Goal: Task Accomplishment & Management: Use online tool/utility

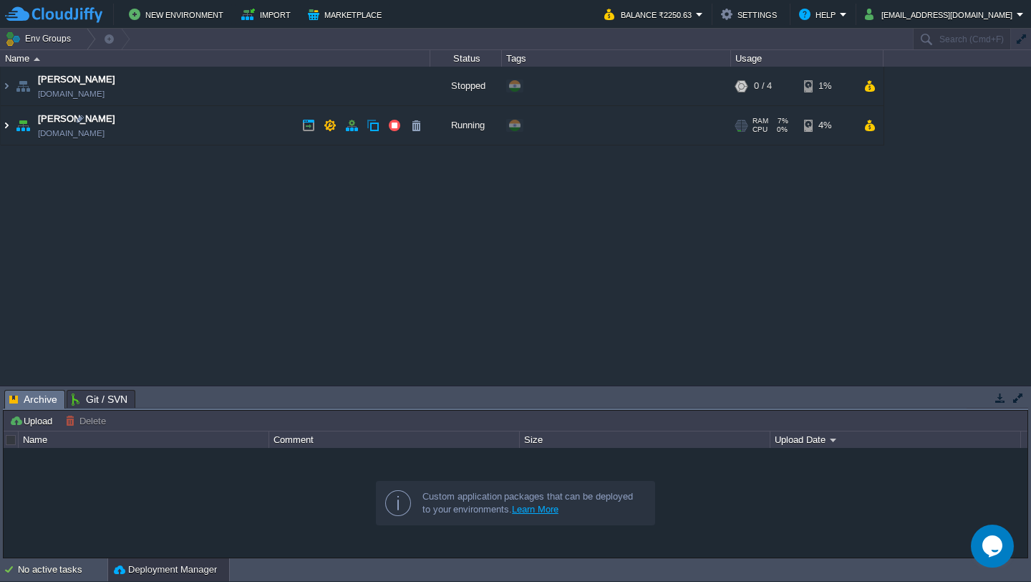
click at [6, 125] on img at bounding box center [6, 125] width 11 height 39
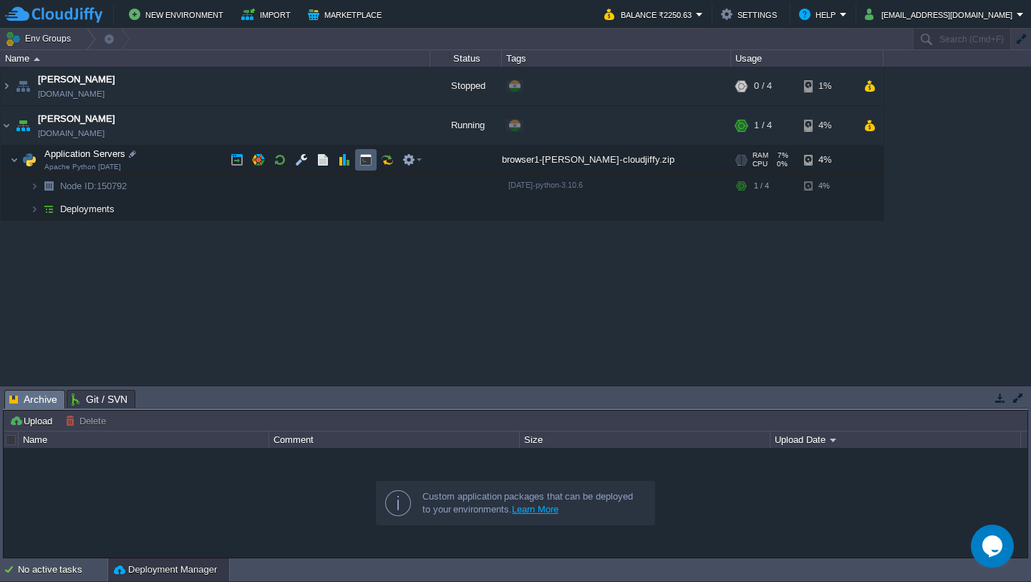
click at [363, 162] on button "button" at bounding box center [366, 159] width 13 height 13
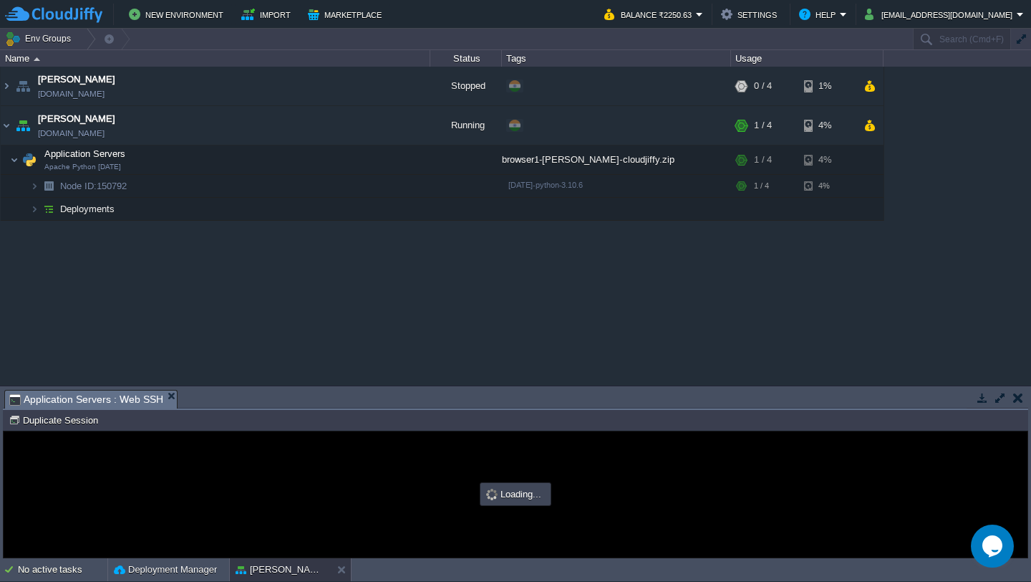
click at [1001, 398] on button "button" at bounding box center [1000, 397] width 13 height 13
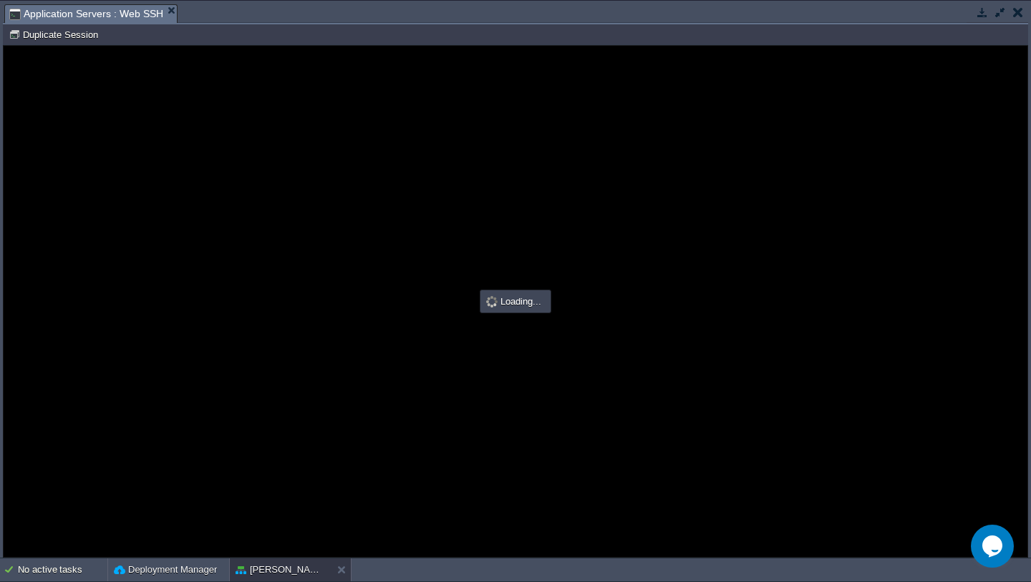
type input "#000000"
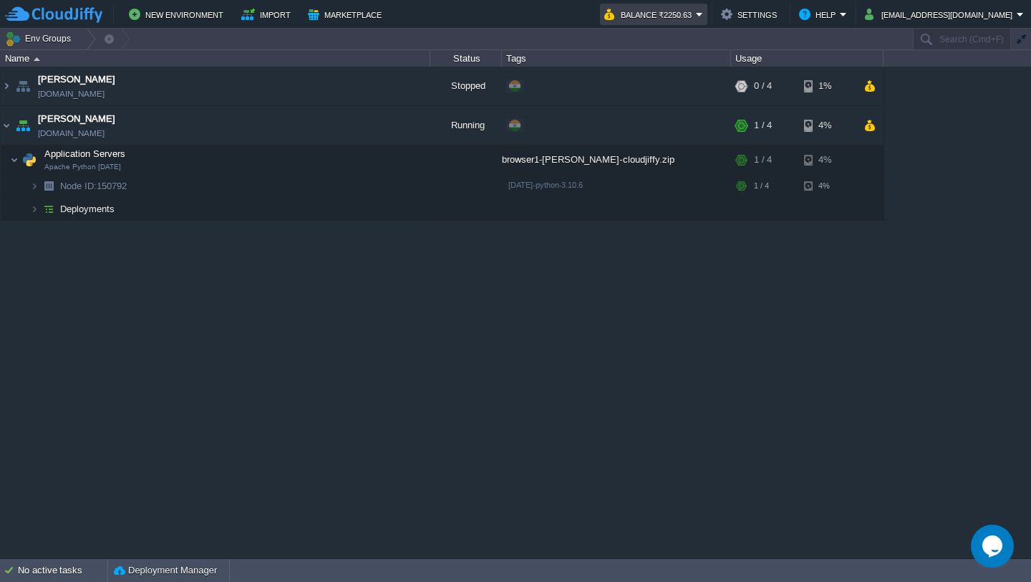
click at [703, 18] on em "Balance ₹2250.63" at bounding box center [654, 14] width 99 height 17
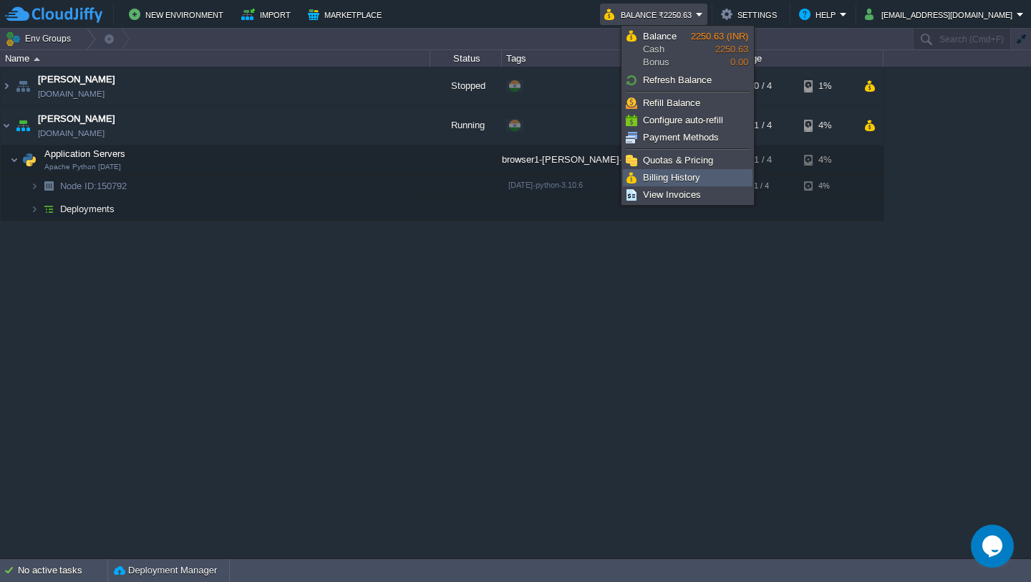
click at [698, 176] on span "Billing History" at bounding box center [671, 177] width 57 height 11
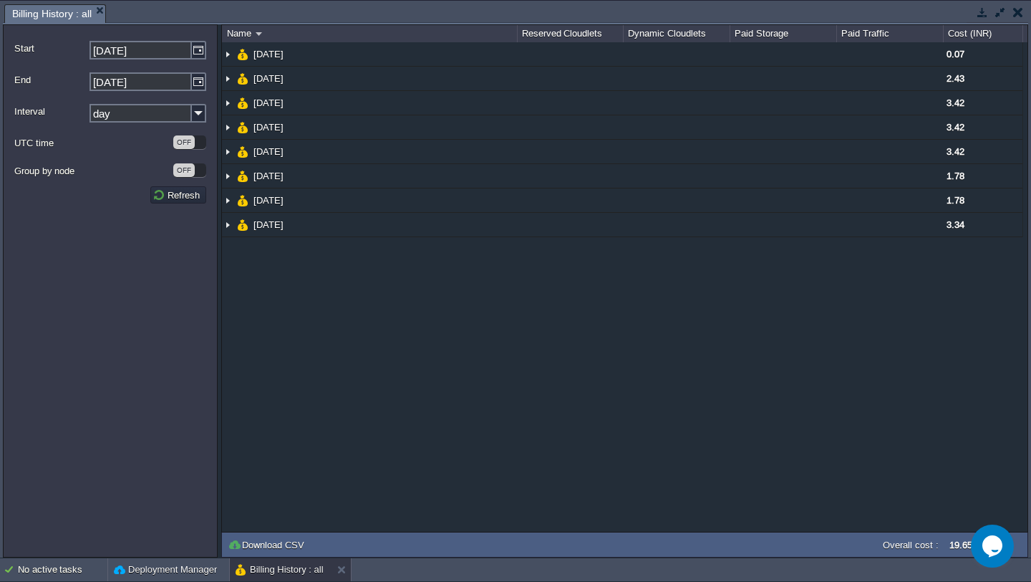
click at [1021, 15] on button "button" at bounding box center [1019, 12] width 10 height 13
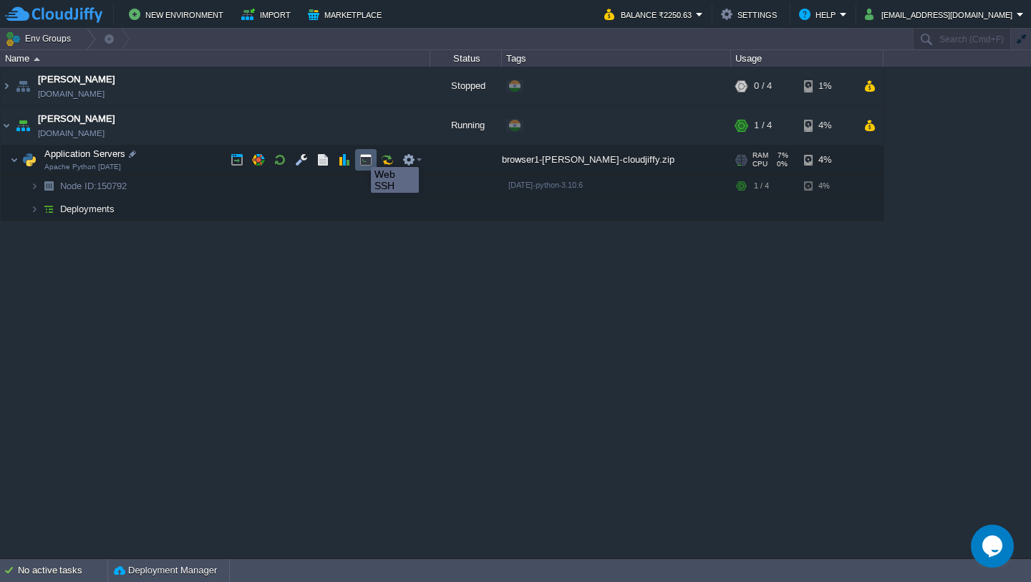
click at [360, 154] on button "button" at bounding box center [366, 159] width 13 height 13
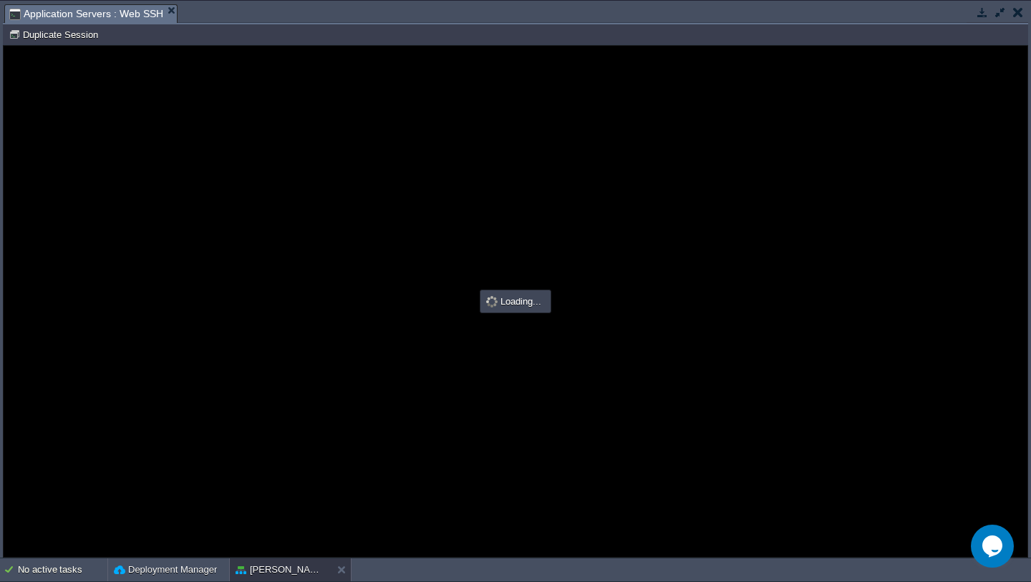
type input "#000000"
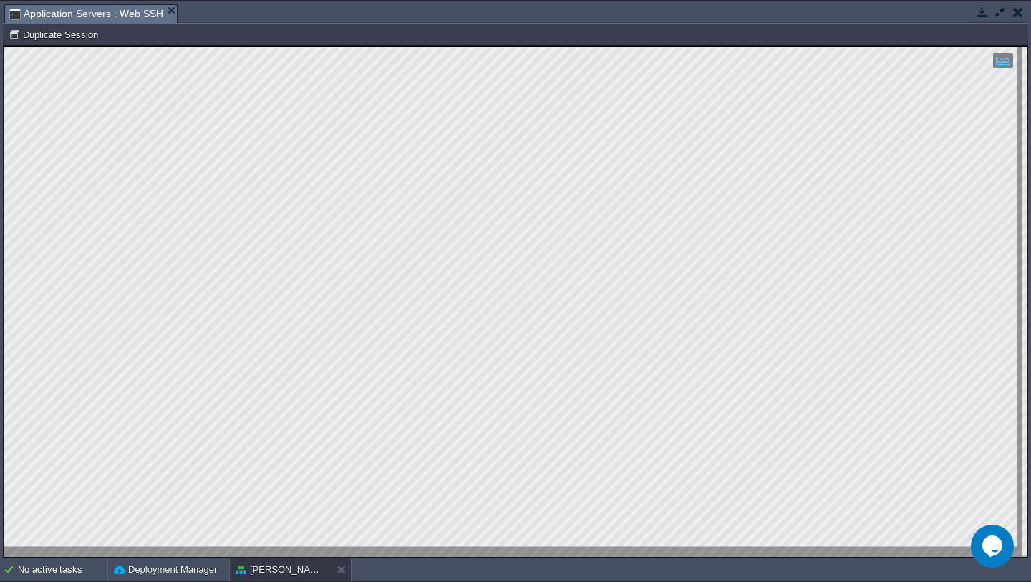
click at [1018, 9] on button "button" at bounding box center [1019, 12] width 10 height 13
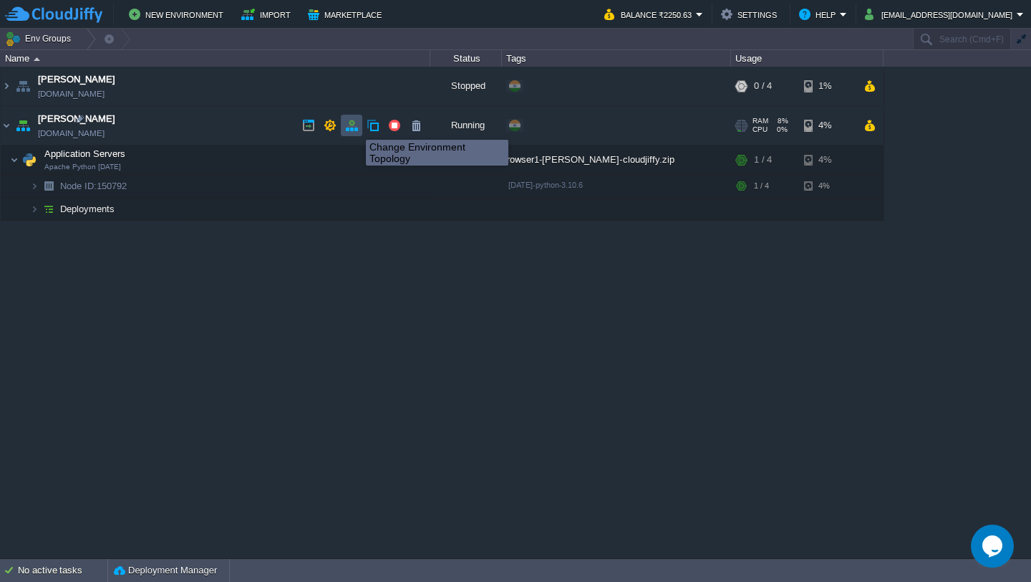
click at [355, 127] on button "button" at bounding box center [351, 125] width 13 height 13
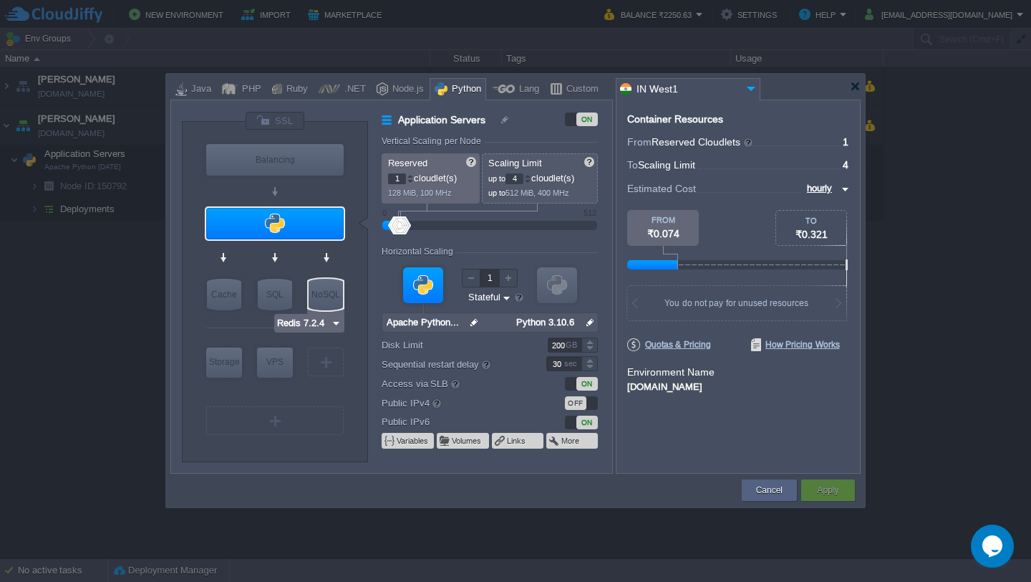
type input "AlmaLinux 9.6"
click at [779, 492] on button "Cancel" at bounding box center [769, 490] width 27 height 14
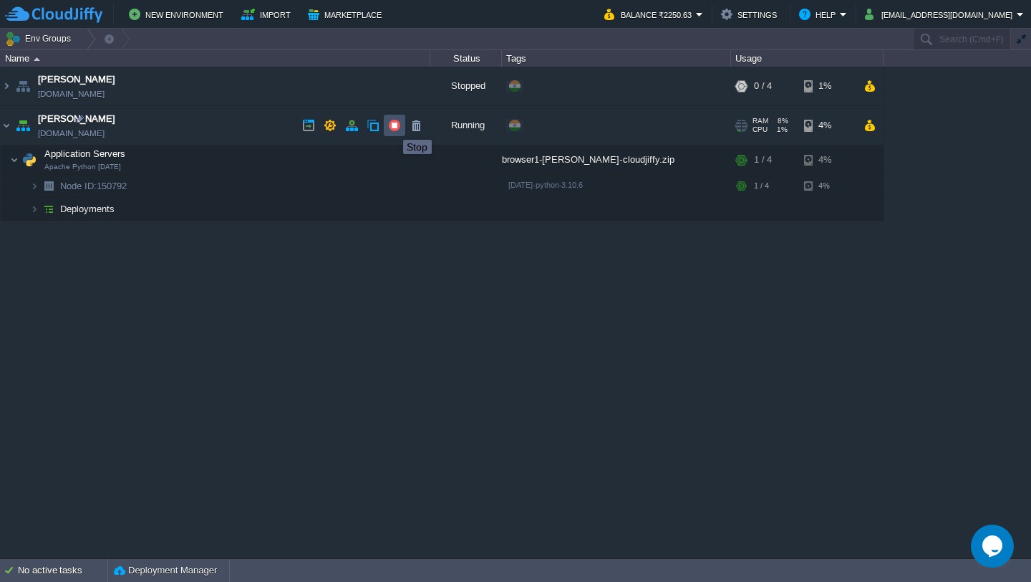
click at [393, 127] on button "button" at bounding box center [394, 125] width 13 height 13
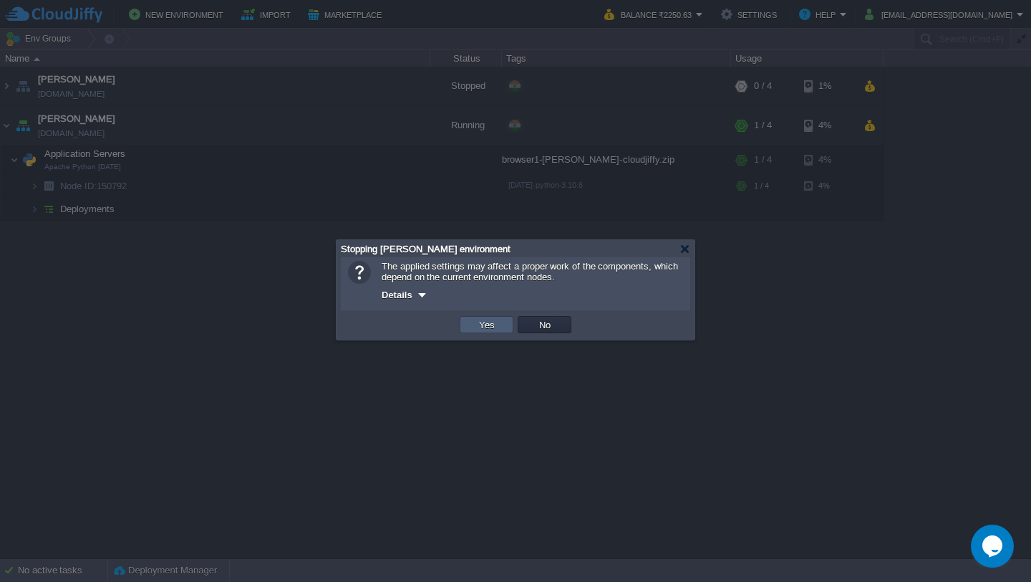
click at [478, 330] on button "Yes" at bounding box center [487, 324] width 24 height 13
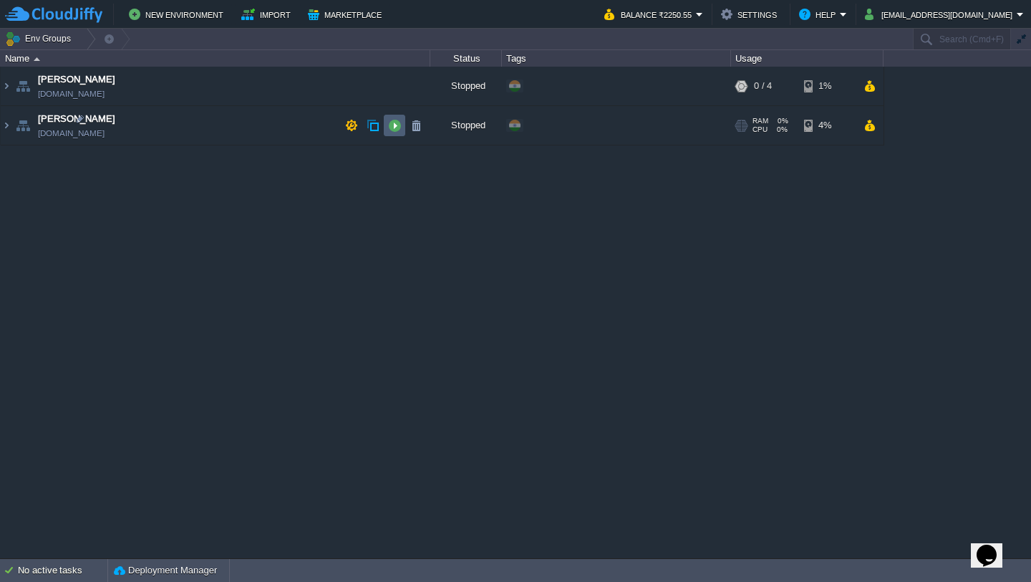
click at [400, 130] on button "button" at bounding box center [394, 125] width 13 height 13
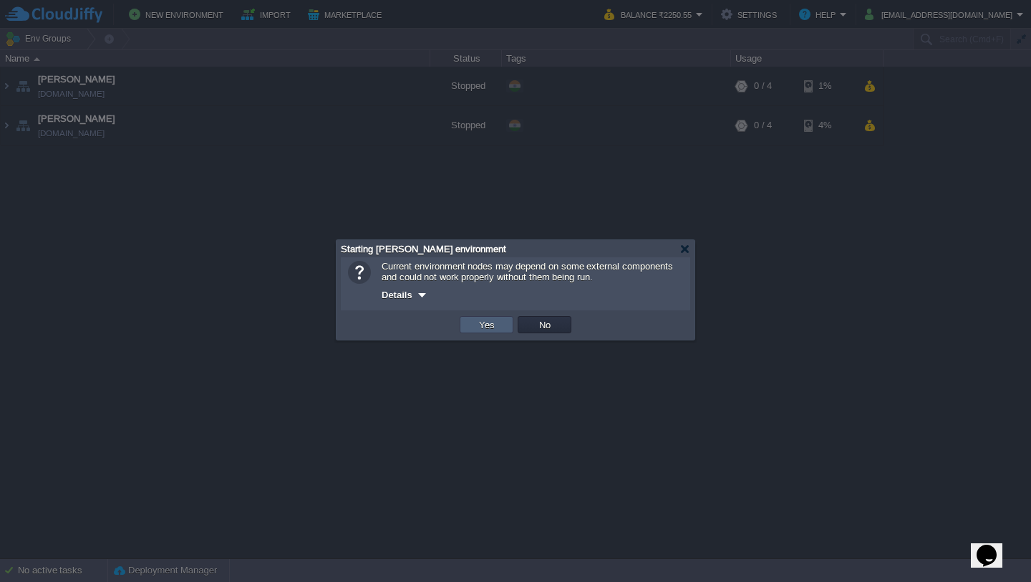
click at [489, 330] on button "Yes" at bounding box center [487, 324] width 24 height 13
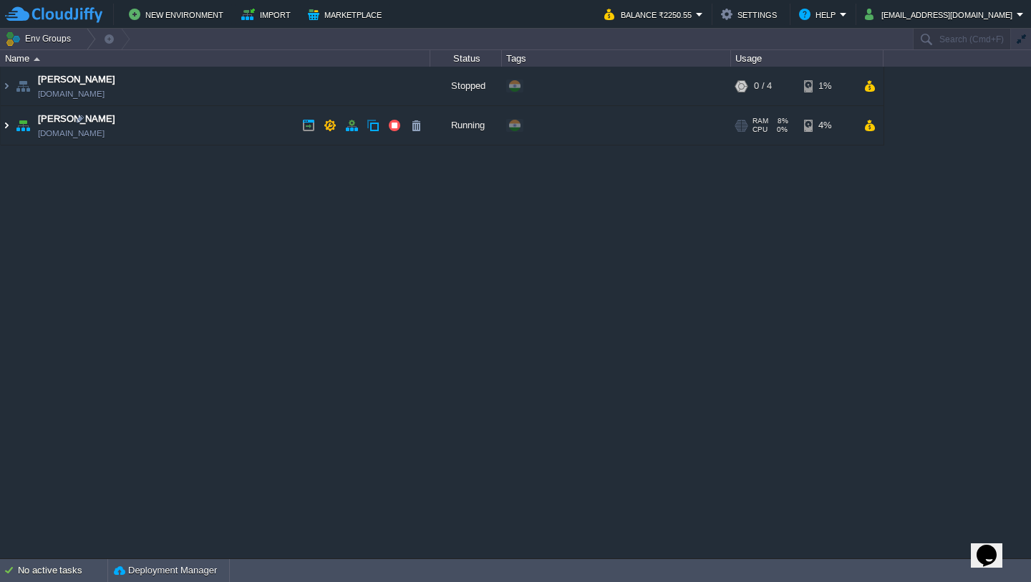
click at [5, 129] on img at bounding box center [6, 125] width 11 height 39
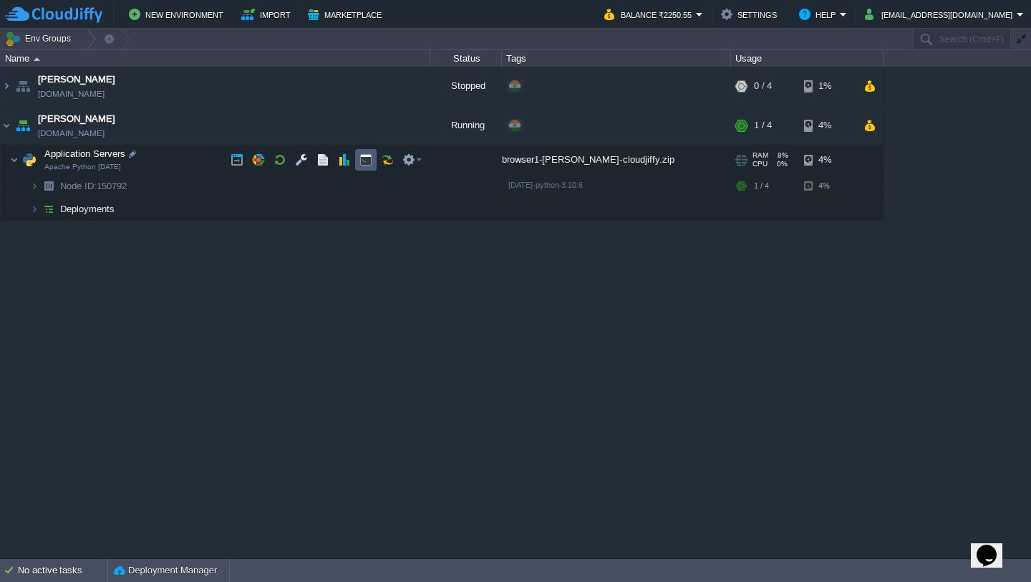
click at [368, 159] on button "button" at bounding box center [366, 159] width 13 height 13
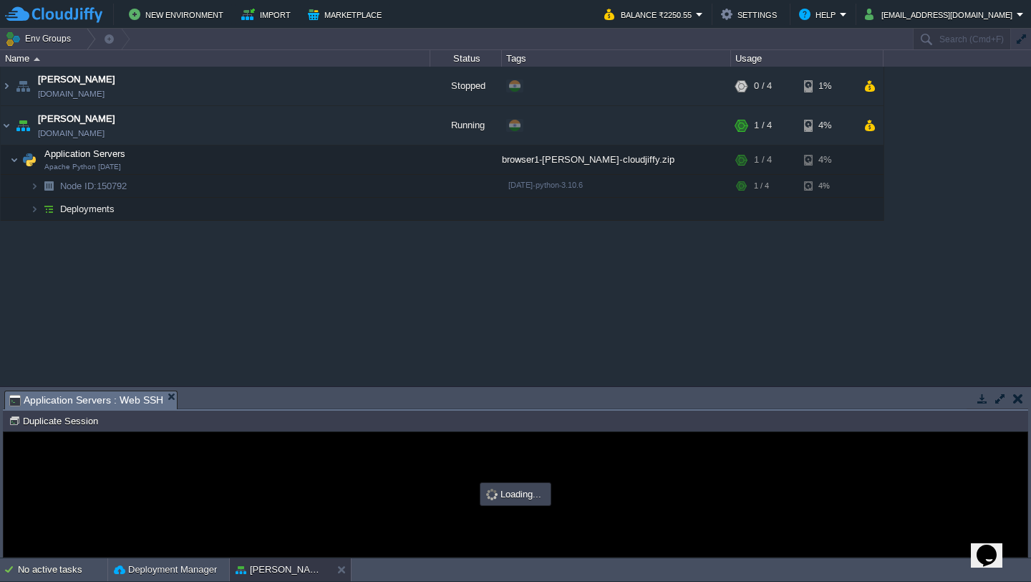
type input "#000000"
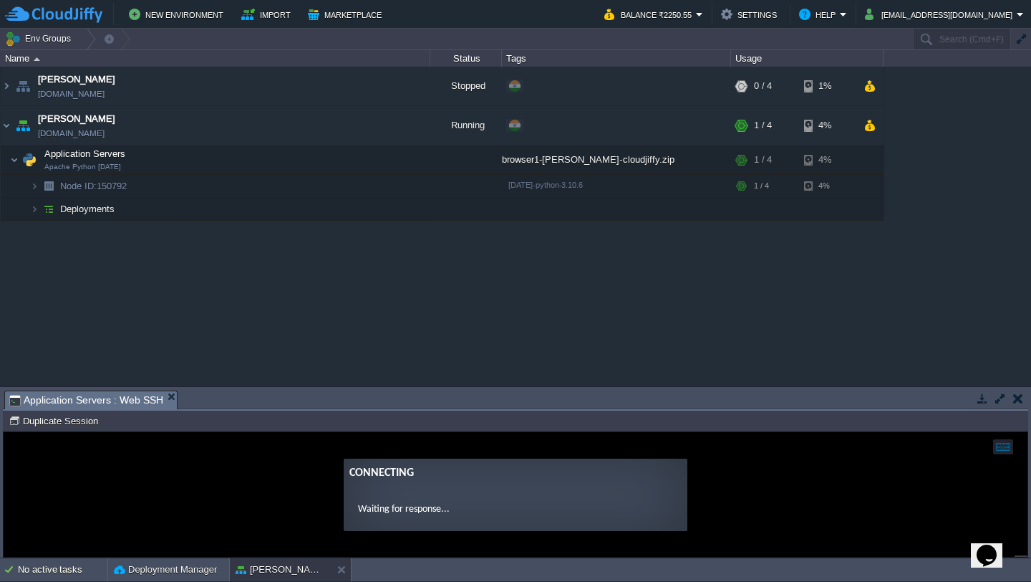
click at [1006, 398] on button "button" at bounding box center [1000, 398] width 13 height 13
